Goal: Information Seeking & Learning: Understand process/instructions

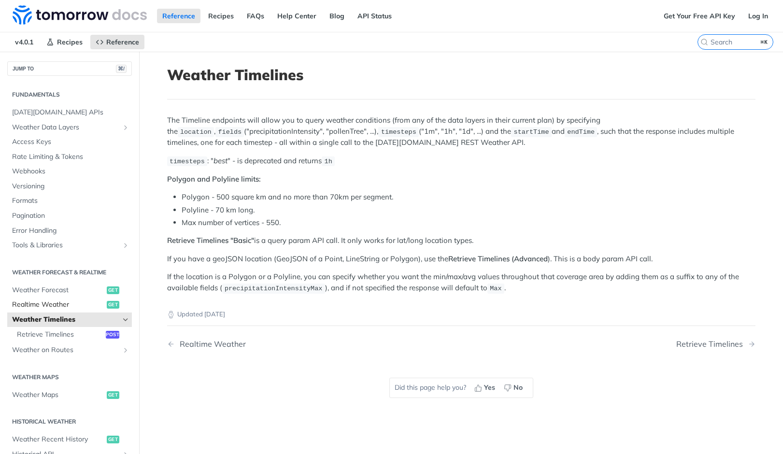
click at [59, 304] on span "Realtime Weather" at bounding box center [58, 305] width 92 height 10
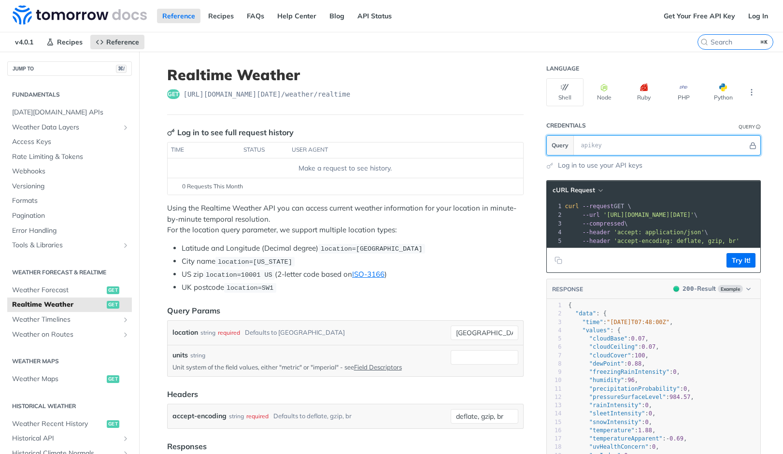
click at [599, 145] on input "text" at bounding box center [661, 145] width 171 height 19
click at [671, 231] on span "'accept: application/json'" at bounding box center [659, 232] width 91 height 7
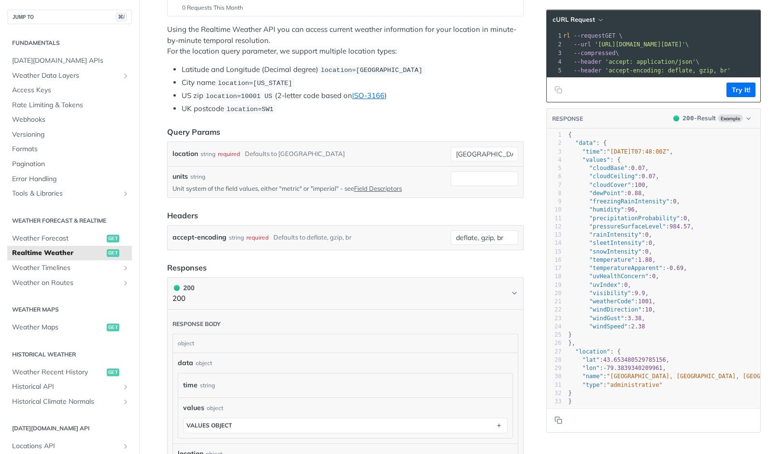
scroll to position [131, 0]
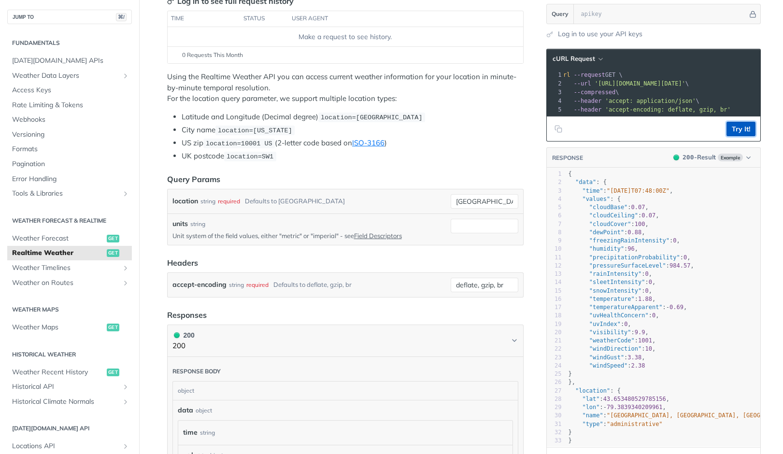
click at [744, 123] on button "Try It!" at bounding box center [741, 129] width 29 height 14
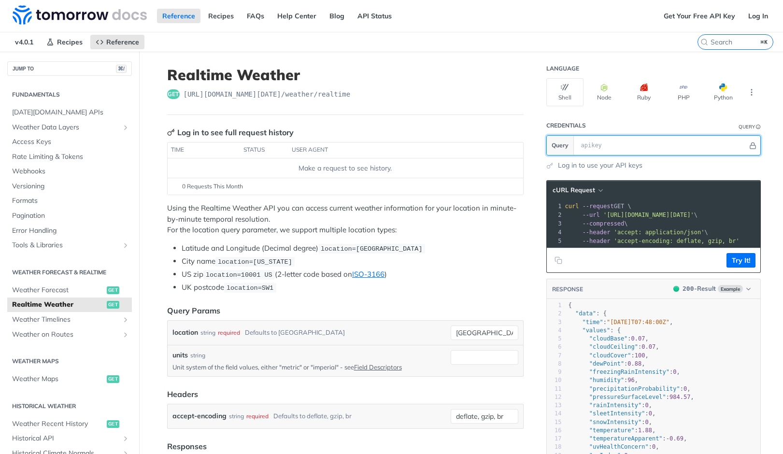
paste input "37WUOvKWj0kM5pp1gBzTWgoRsJVIn7Bl"
type input "37WUOvKWj0kM5pp1gBzTWgoRsJVIn7Bl"
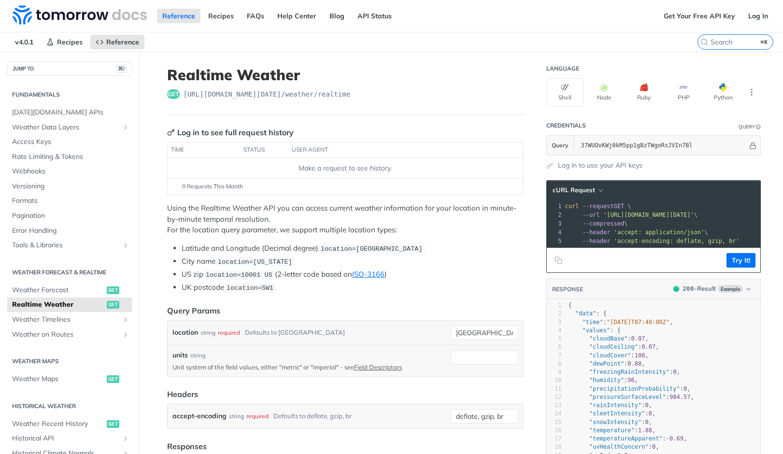
click at [703, 175] on section "cURL Request xxxxxxxxxx 1 curl --request GET \ 2 --url '[URL][DOMAIN_NAME][DATE…" at bounding box center [653, 392] width 214 height 442
click at [739, 264] on button "Try It!" at bounding box center [741, 260] width 29 height 14
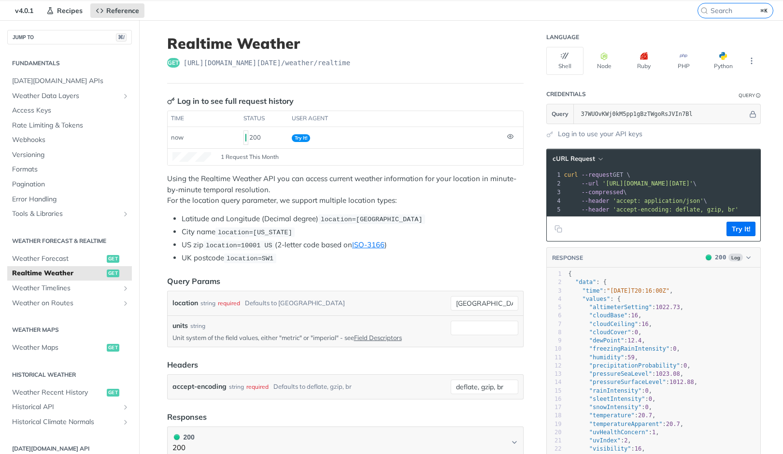
scroll to position [35, 0]
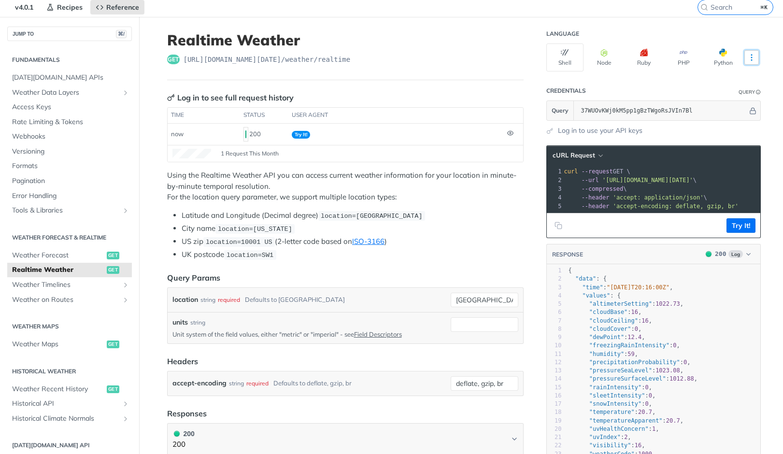
click at [749, 57] on icon "More ellipsis" at bounding box center [751, 57] width 9 height 9
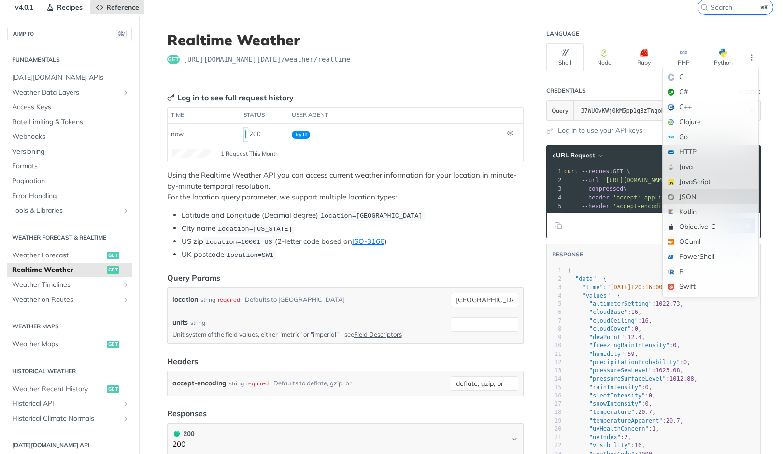
click at [686, 194] on div "JSON" at bounding box center [711, 196] width 96 height 15
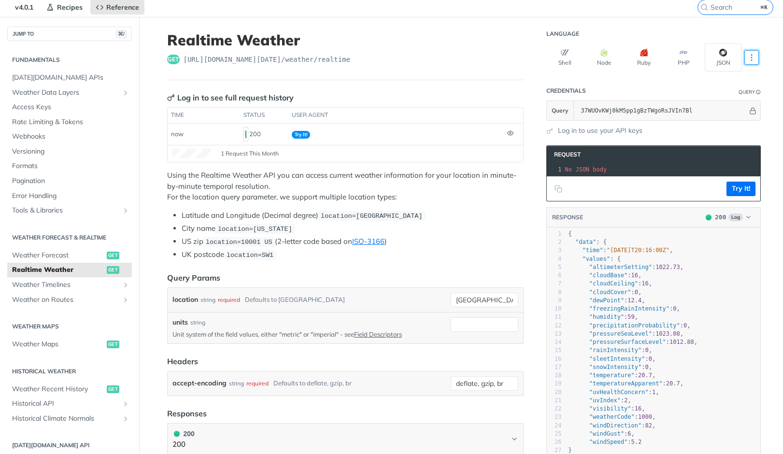
scroll to position [0, 0]
drag, startPoint x: 612, startPoint y: 169, endPoint x: 551, endPoint y: 169, distance: 60.4
click at [563, 169] on div "1 No JSON body" at bounding box center [661, 169] width 197 height 9
click at [577, 193] on footer "Try It!" at bounding box center [654, 188] width 214 height 25
click at [568, 170] on span "No" at bounding box center [568, 169] width 7 height 7
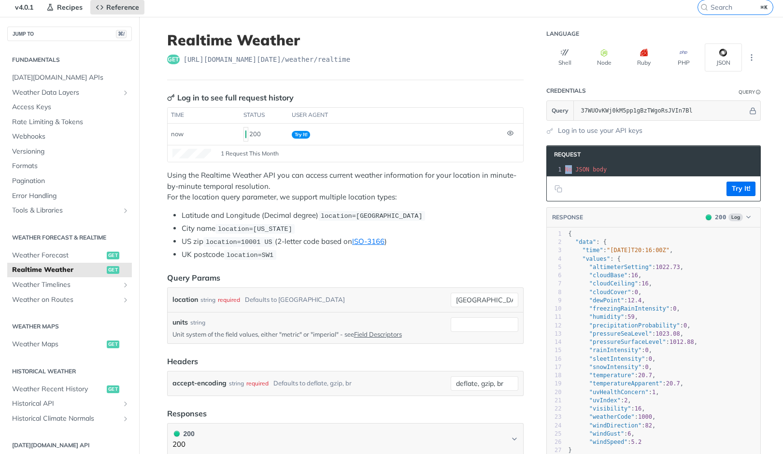
click at [568, 170] on span "No" at bounding box center [568, 169] width 7 height 7
click at [578, 153] on span "Request" at bounding box center [564, 155] width 31 height 8
click at [614, 169] on pre "No JSON body" at bounding box center [661, 169] width 197 height 9
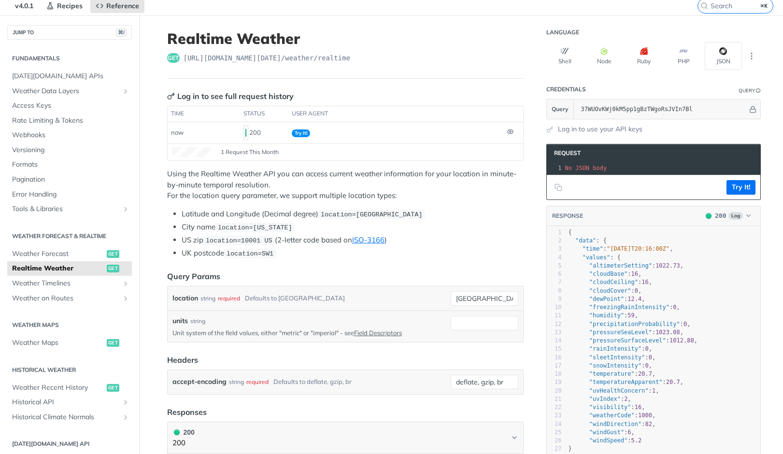
click at [582, 186] on footer "Try It!" at bounding box center [654, 187] width 214 height 25
click at [595, 155] on header "Request" at bounding box center [654, 152] width 214 height 17
click at [570, 155] on span "Request" at bounding box center [564, 153] width 31 height 8
click at [568, 155] on span "Request" at bounding box center [564, 153] width 31 height 8
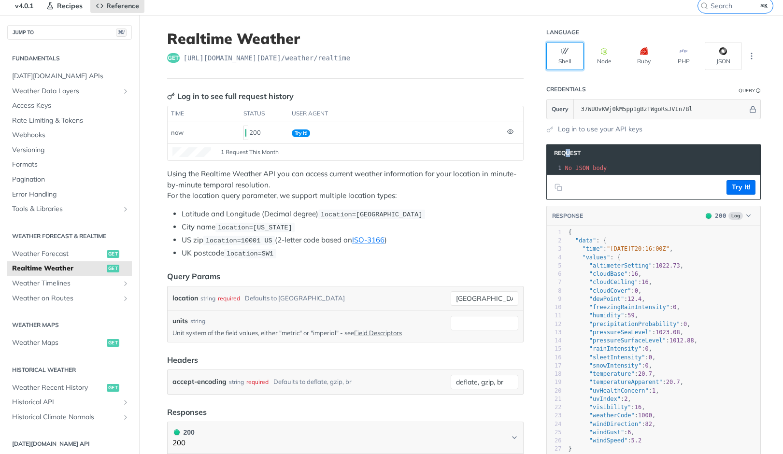
click at [570, 62] on button "Shell" at bounding box center [564, 56] width 37 height 28
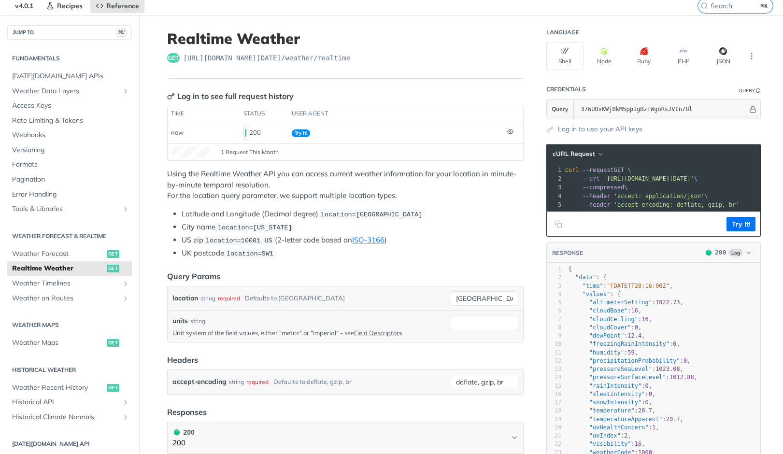
click at [577, 164] on div "xxxxxxxxxx 1 curl --request GET \ 2 --url '[URL][DOMAIN_NAME][DATE]' \ 3 --comp…" at bounding box center [765, 187] width 405 height 47
click at [600, 155] on icon "button" at bounding box center [600, 154] width 7 height 7
click at [668, 132] on div "Log in to use your API keys" at bounding box center [653, 129] width 214 height 10
click at [727, 48] on button "JSON" at bounding box center [723, 56] width 37 height 28
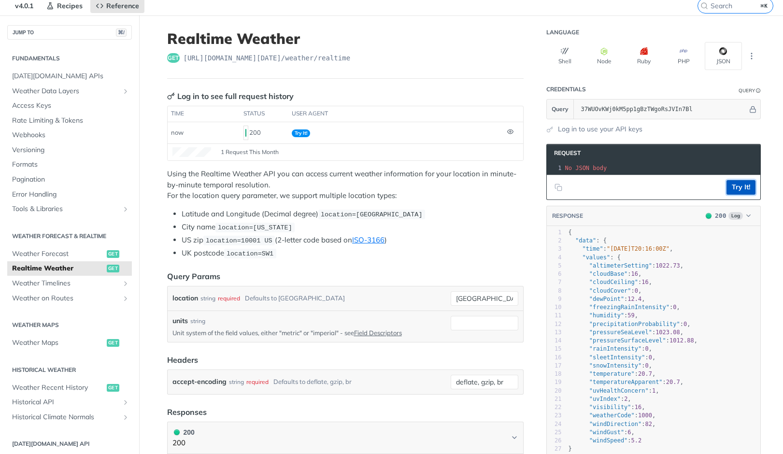
click at [736, 184] on button "Try It!" at bounding box center [741, 187] width 29 height 14
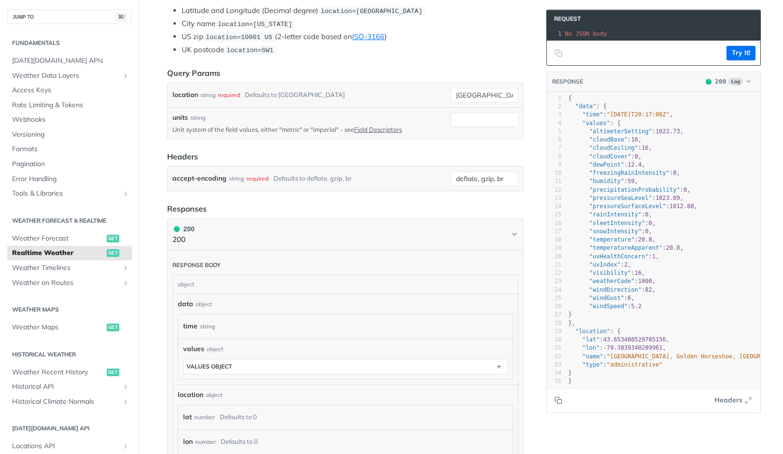
scroll to position [0, 0]
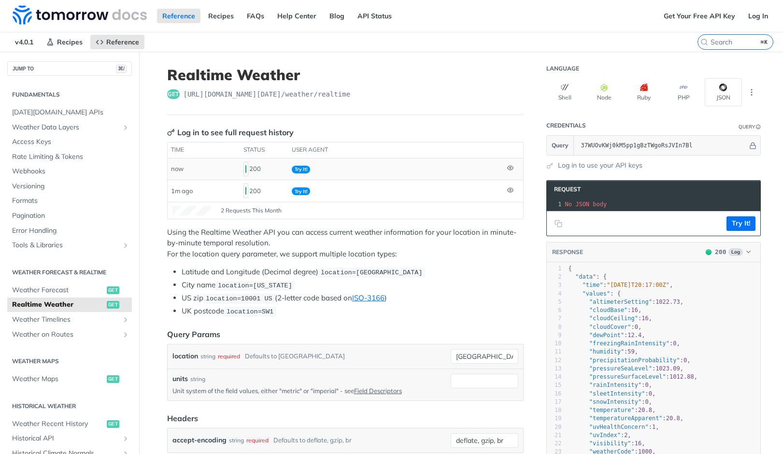
click at [514, 167] on td at bounding box center [513, 168] width 19 height 21
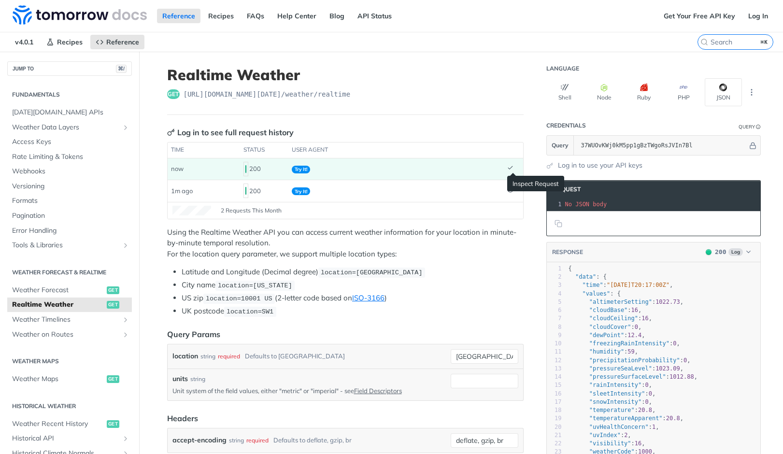
click at [511, 168] on icon at bounding box center [510, 168] width 4 height 3
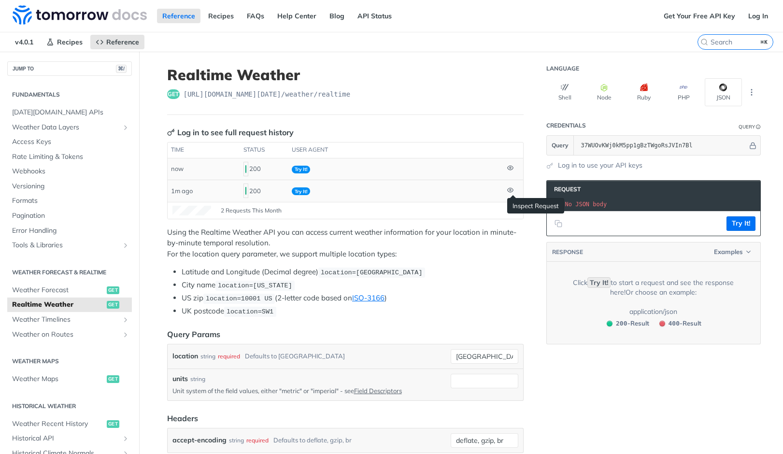
click at [512, 192] on icon at bounding box center [511, 190] width 6 height 4
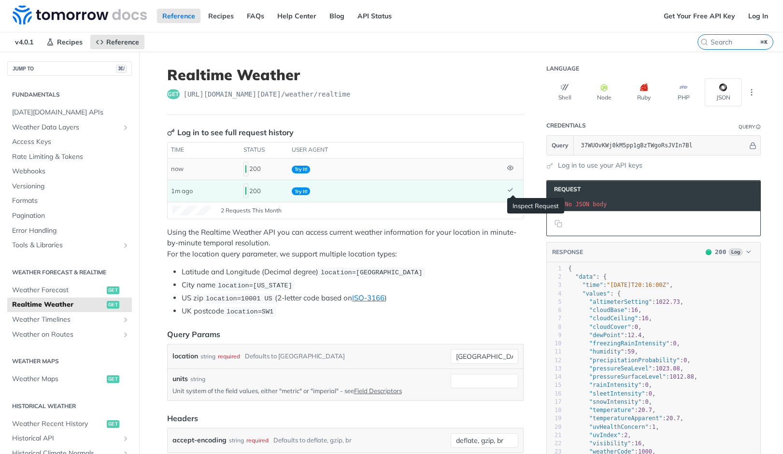
click at [512, 192] on icon at bounding box center [510, 190] width 6 height 6
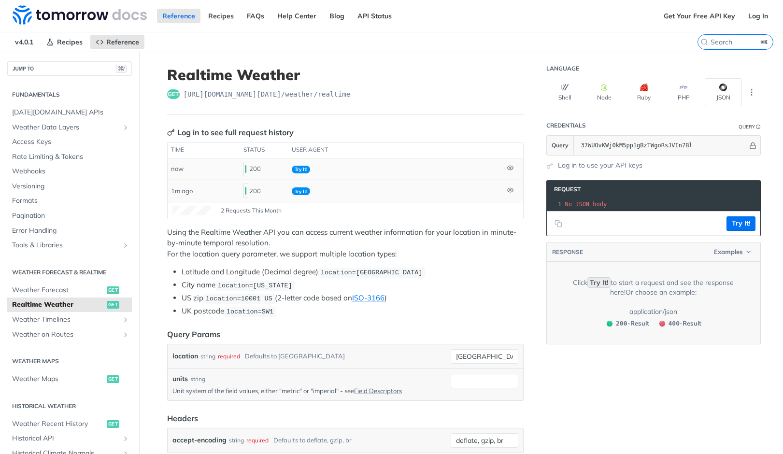
click at [510, 169] on icon at bounding box center [510, 167] width 1 height 1
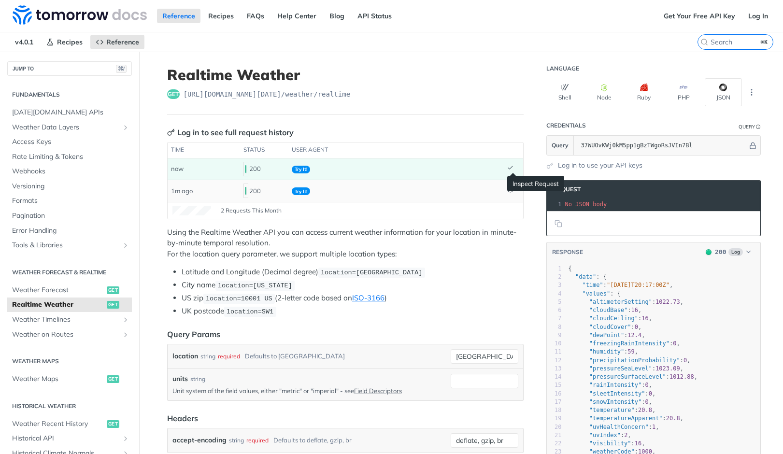
click at [510, 169] on icon at bounding box center [510, 168] width 4 height 3
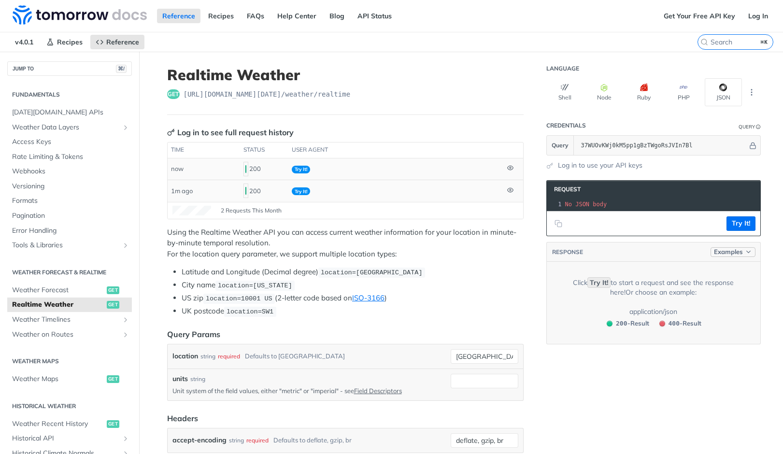
click at [751, 251] on icon "button" at bounding box center [748, 251] width 7 height 7
click at [675, 297] on span "400" at bounding box center [673, 297] width 12 height 8
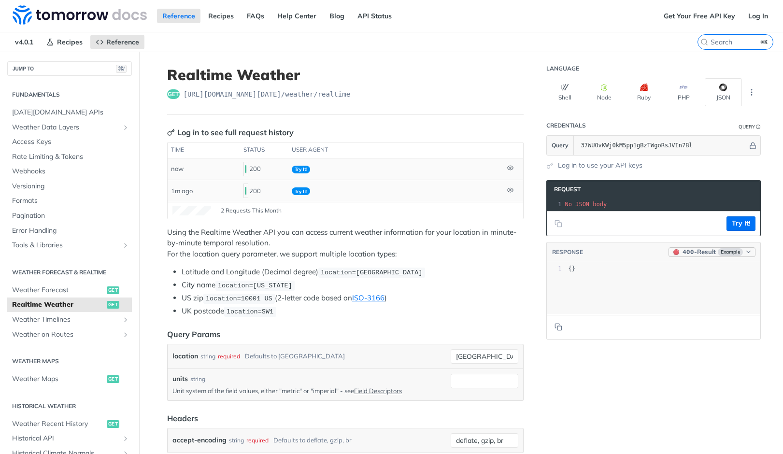
click at [729, 251] on span "Example" at bounding box center [730, 252] width 25 height 8
click at [680, 313] on div "Clear Example" at bounding box center [702, 316] width 105 height 15
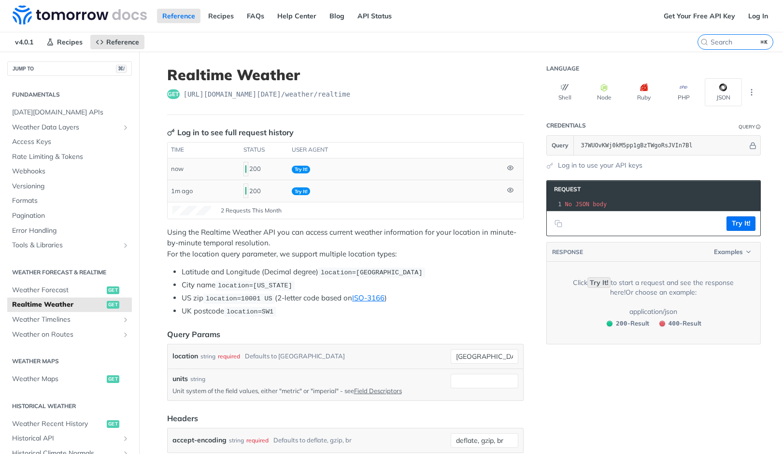
click at [640, 205] on pre "No JSON body" at bounding box center [661, 204] width 197 height 9
click at [754, 96] on icon "More ellipsis" at bounding box center [751, 92] width 9 height 9
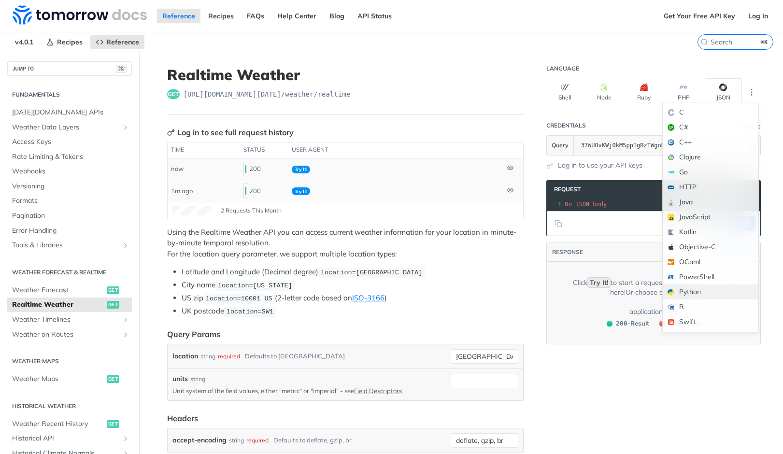
click at [681, 291] on div "Python" at bounding box center [711, 292] width 96 height 15
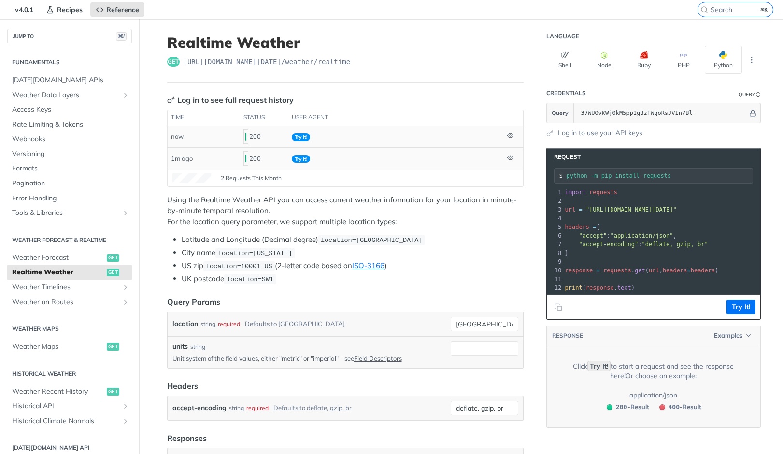
click at [680, 275] on pre "​" at bounding box center [753, 279] width 380 height 9
click at [53, 289] on span "Weather Timelines" at bounding box center [65, 288] width 107 height 10
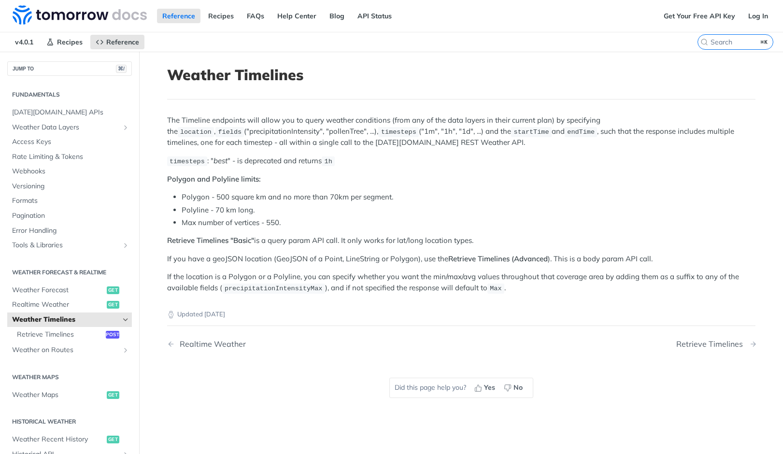
click at [708, 340] on div "Retrieve Timelines" at bounding box center [711, 344] width 71 height 9
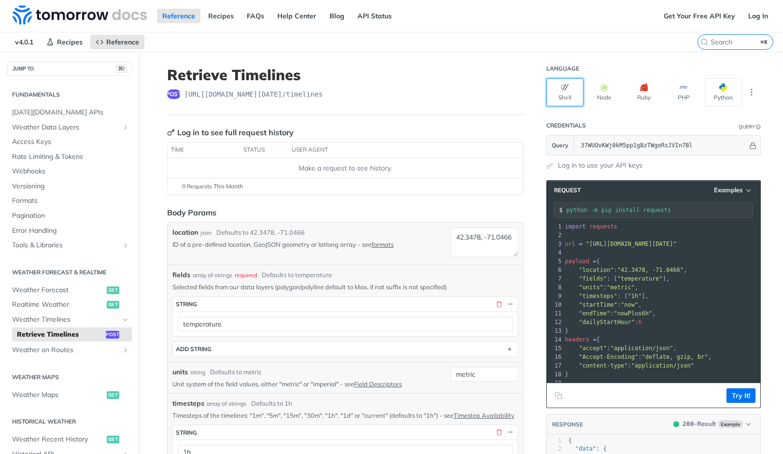
click at [562, 79] on button "Shell" at bounding box center [564, 92] width 37 height 28
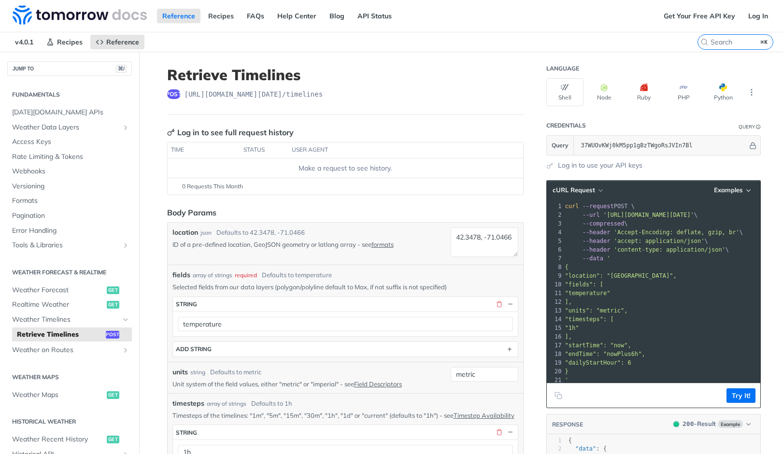
click at [574, 273] on span ""location": "[GEOGRAPHIC_DATA]"," at bounding box center [621, 275] width 112 height 7
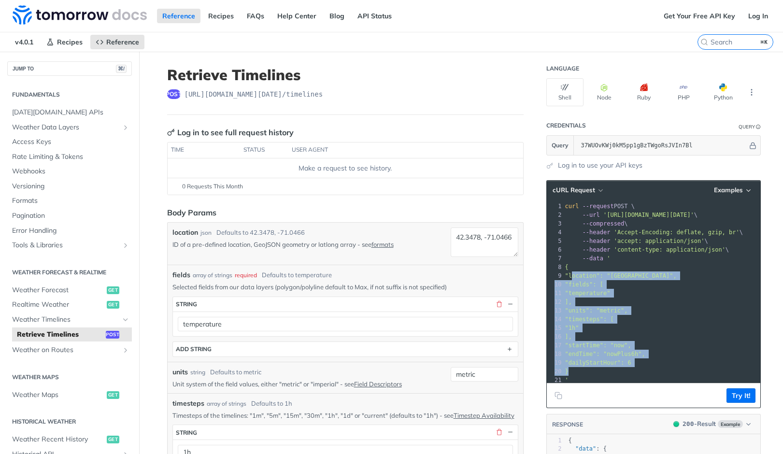
drag, startPoint x: 571, startPoint y: 273, endPoint x: 591, endPoint y: 371, distance: 99.5
click at [591, 371] on div "1 curl --request POST \ 2 --url '[URL][DOMAIN_NAME][DATE]' \ 3 --compressed \ 4…" at bounding box center [723, 293] width 321 height 183
drag, startPoint x: 565, startPoint y: 266, endPoint x: 579, endPoint y: 374, distance: 109.6
click at [579, 374] on div "1 curl --request POST \ 2 --url '[URL][DOMAIN_NAME][DATE]' \ 3 --compressed \ 4…" at bounding box center [723, 293] width 321 height 183
click at [750, 191] on icon "button" at bounding box center [748, 190] width 7 height 7
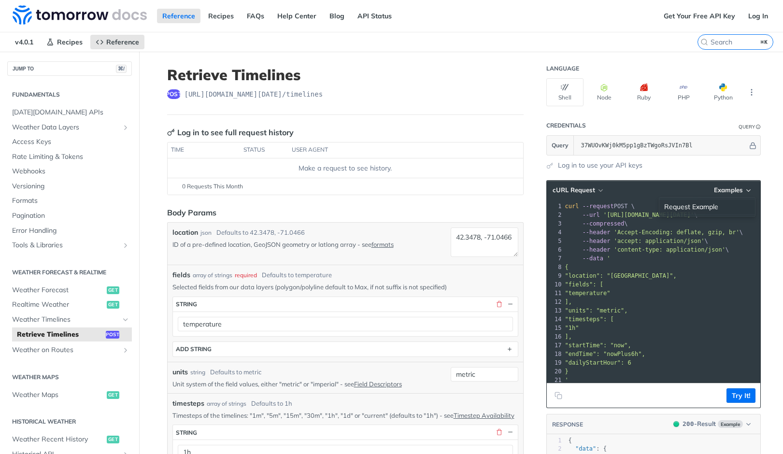
click at [685, 206] on div "Request Example" at bounding box center [707, 207] width 96 height 14
type input "string"
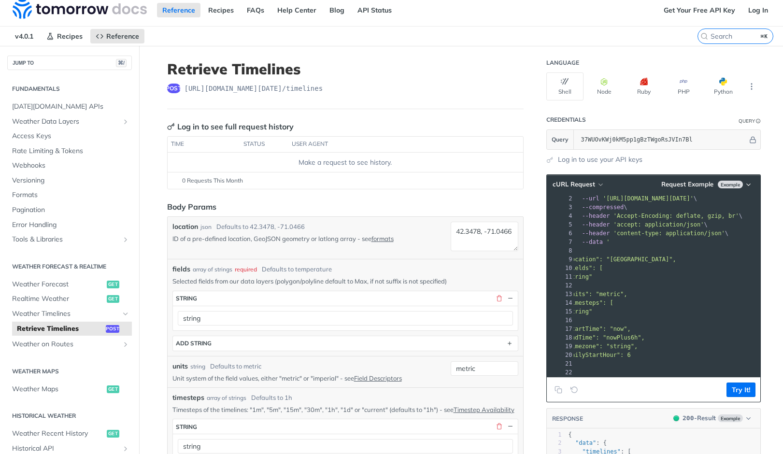
scroll to position [11, 0]
click at [744, 394] on button "Try It!" at bounding box center [741, 390] width 29 height 14
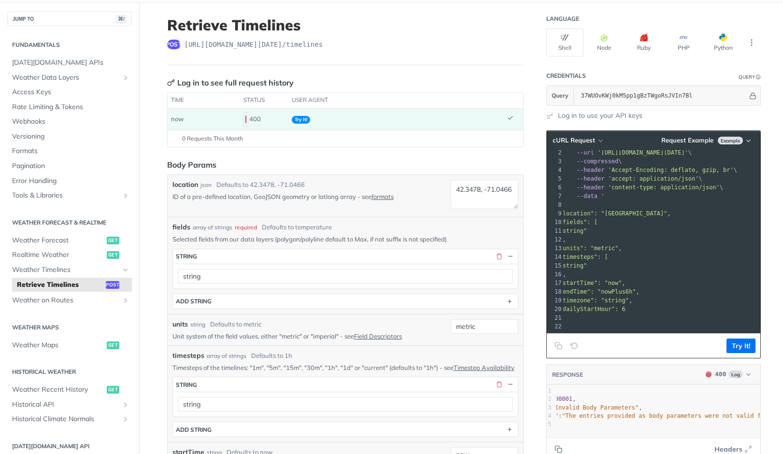
scroll to position [0, 56]
drag, startPoint x: 582, startPoint y: 272, endPoint x: 572, endPoint y: 260, distance: 15.5
click at [572, 260] on div "1 curl --request POST \ 2 --url '[URL][DOMAIN_NAME][DATE]' \ 3 --compressed \ 4…" at bounding box center [723, 235] width 321 height 191
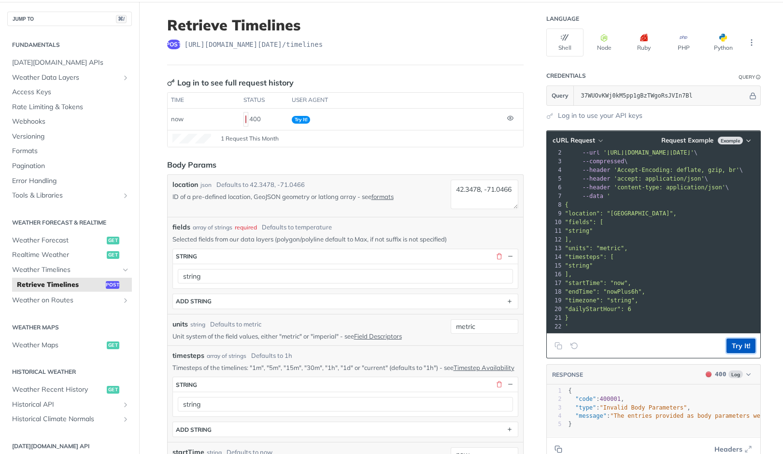
click at [741, 345] on button "Try It!" at bounding box center [741, 346] width 29 height 14
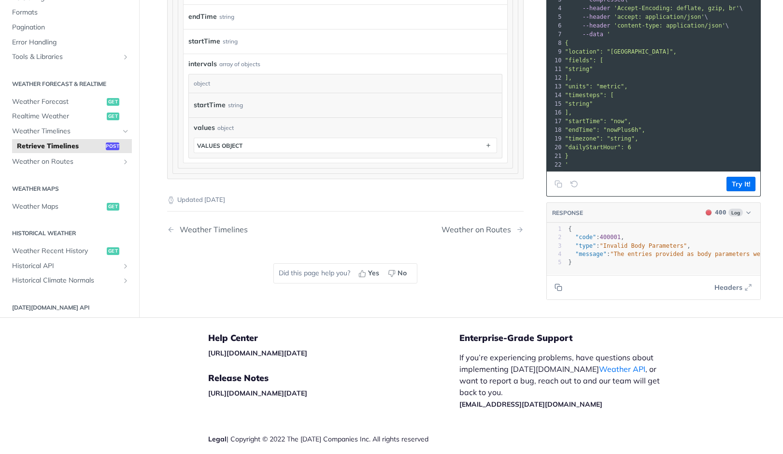
scroll to position [979, 0]
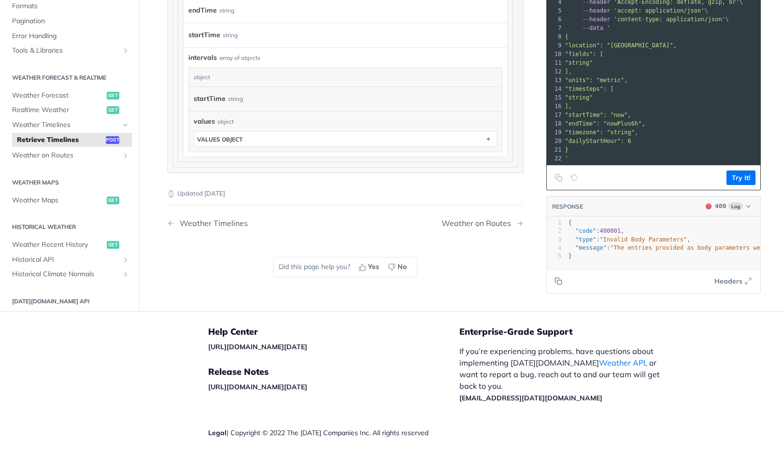
click at [576, 182] on icon "Clear Example" at bounding box center [575, 178] width 8 height 8
type input "temperature"
type input "1h"
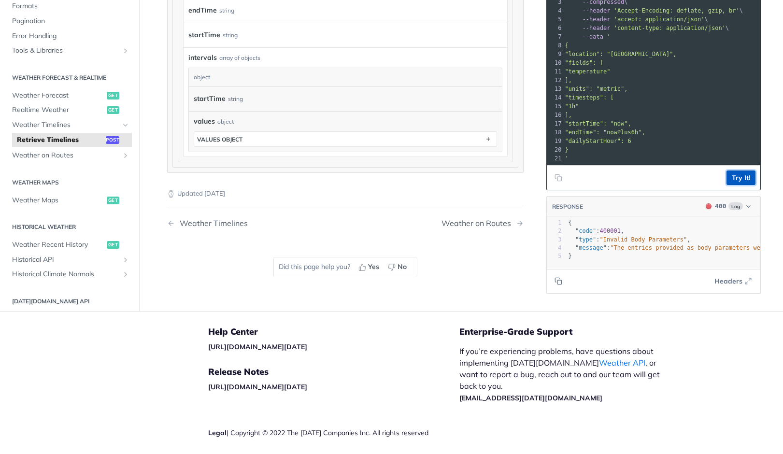
click at [745, 182] on button "Try It!" at bounding box center [741, 178] width 29 height 14
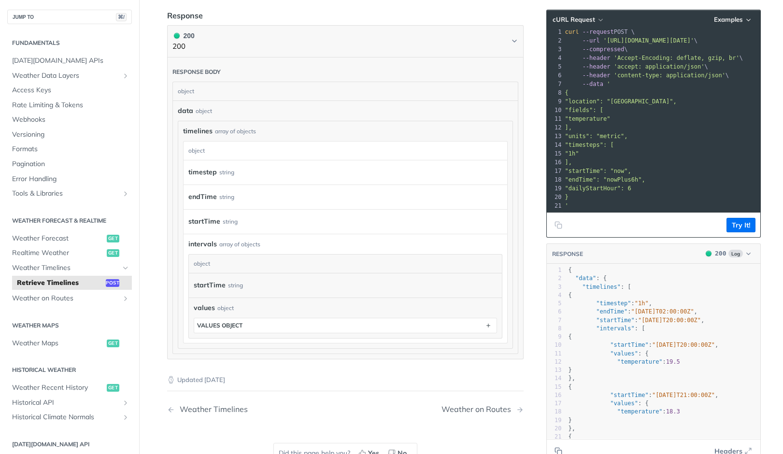
scroll to position [0, 0]
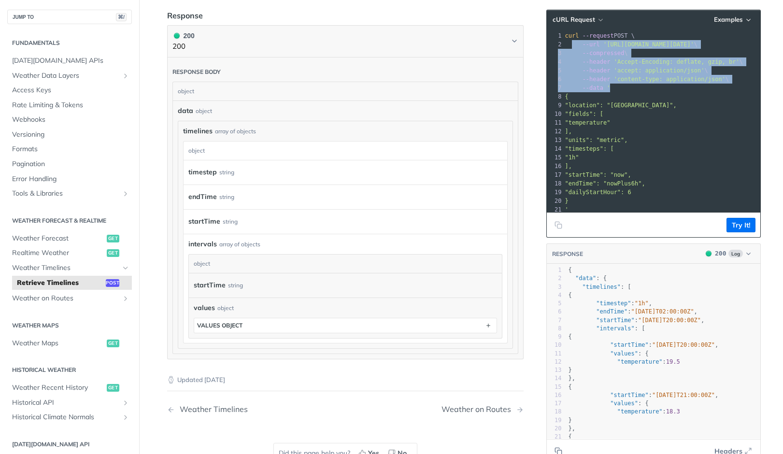
drag, startPoint x: 615, startPoint y: 87, endPoint x: 572, endPoint y: 44, distance: 61.5
click at [572, 44] on div "1 curl --request POST \ 2 --url '[URL][DOMAIN_NAME][DATE]' \ 3 --compressed \ 4…" at bounding box center [723, 122] width 321 height 183
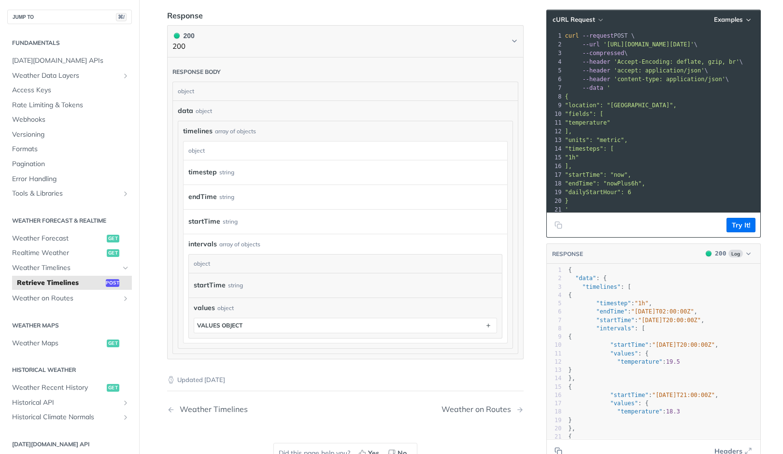
click at [591, 52] on span "--compressed" at bounding box center [604, 53] width 42 height 7
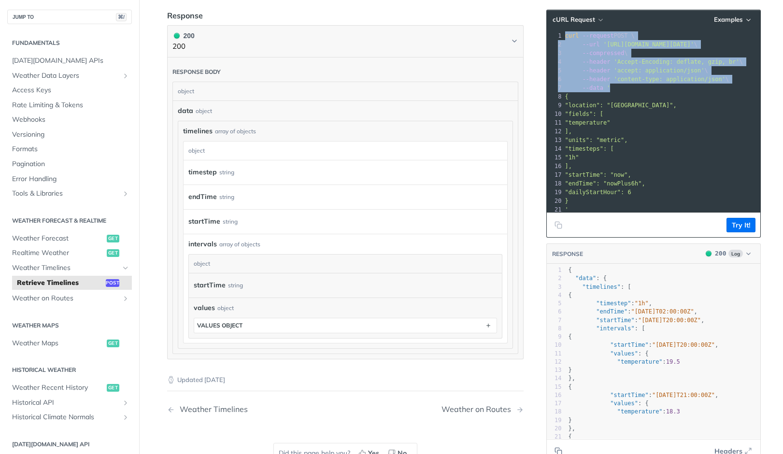
drag, startPoint x: 613, startPoint y: 85, endPoint x: 564, endPoint y: 34, distance: 70.7
click at [564, 34] on div "1 curl --request POST \ 2 --url '[URL][DOMAIN_NAME][DATE]' \ 3 --compressed \ 4…" at bounding box center [723, 122] width 321 height 183
copy div "curl --request POST \ 2 --url '[URL][DOMAIN_NAME][DATE]' \ 3 --compressed \ 4 -…"
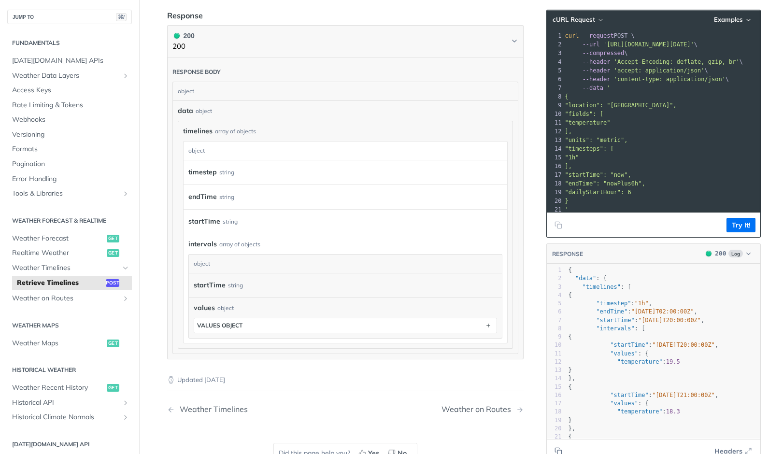
click at [599, 88] on span "--data" at bounding box center [593, 88] width 21 height 7
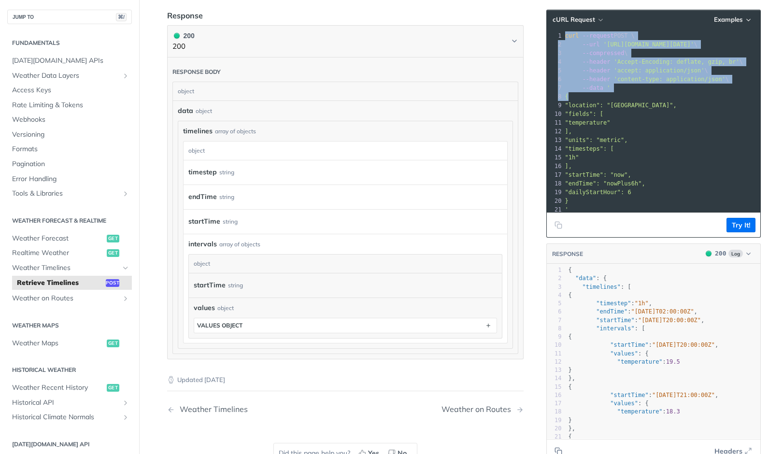
drag, startPoint x: 564, startPoint y: 34, endPoint x: 583, endPoint y: 93, distance: 61.4
click at [583, 93] on div "1 curl --request POST \ 2 --url '[URL][DOMAIN_NAME][DATE]' \ 3 --compressed \ 4…" at bounding box center [723, 122] width 321 height 183
copy div "curl --request POST \ 2 --url '[URL][DOMAIN_NAME][DATE]' \ 3 --compressed \ 4 -…"
